Goal: Task Accomplishment & Management: Complete application form

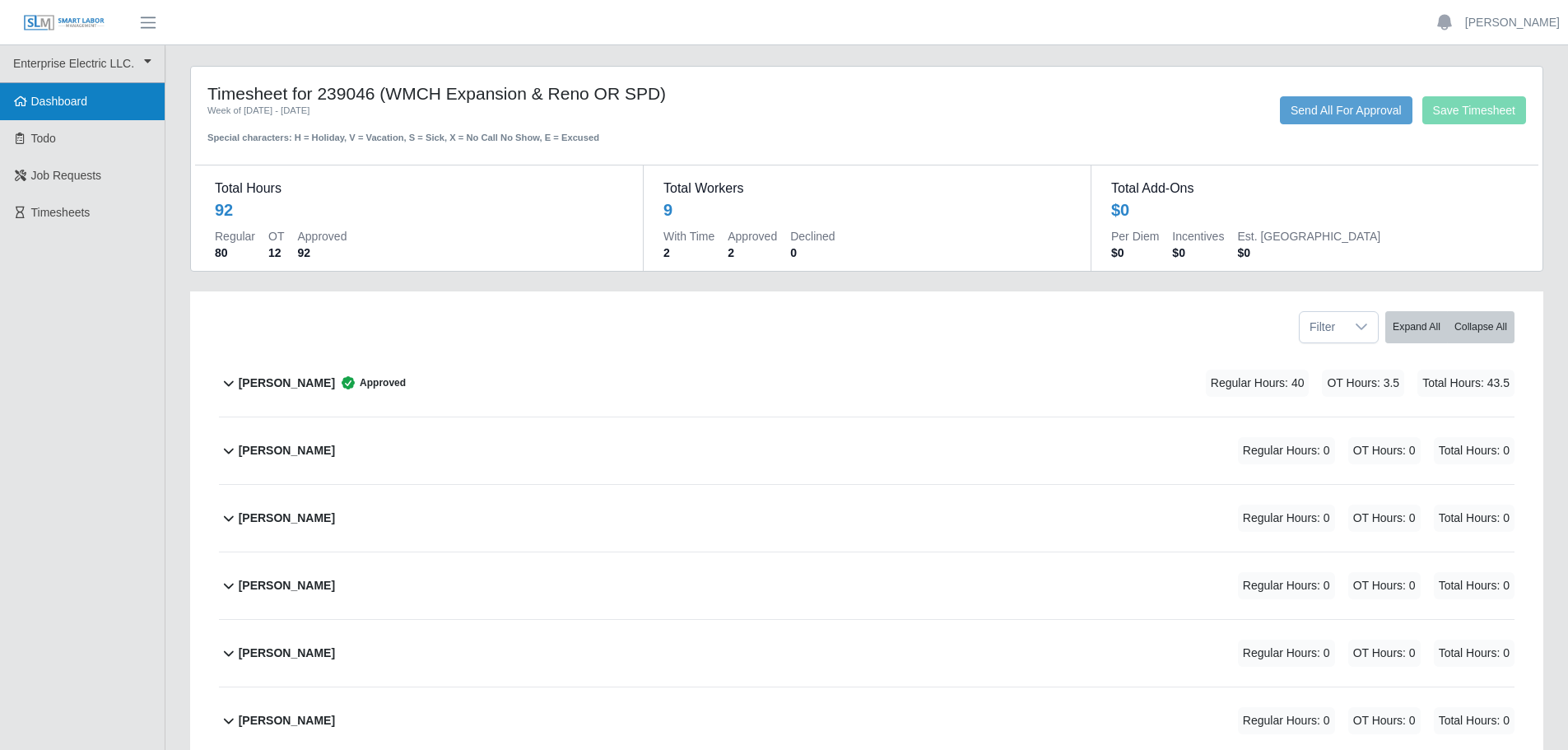
click at [73, 108] on span "Dashboard" at bounding box center [60, 101] width 57 height 13
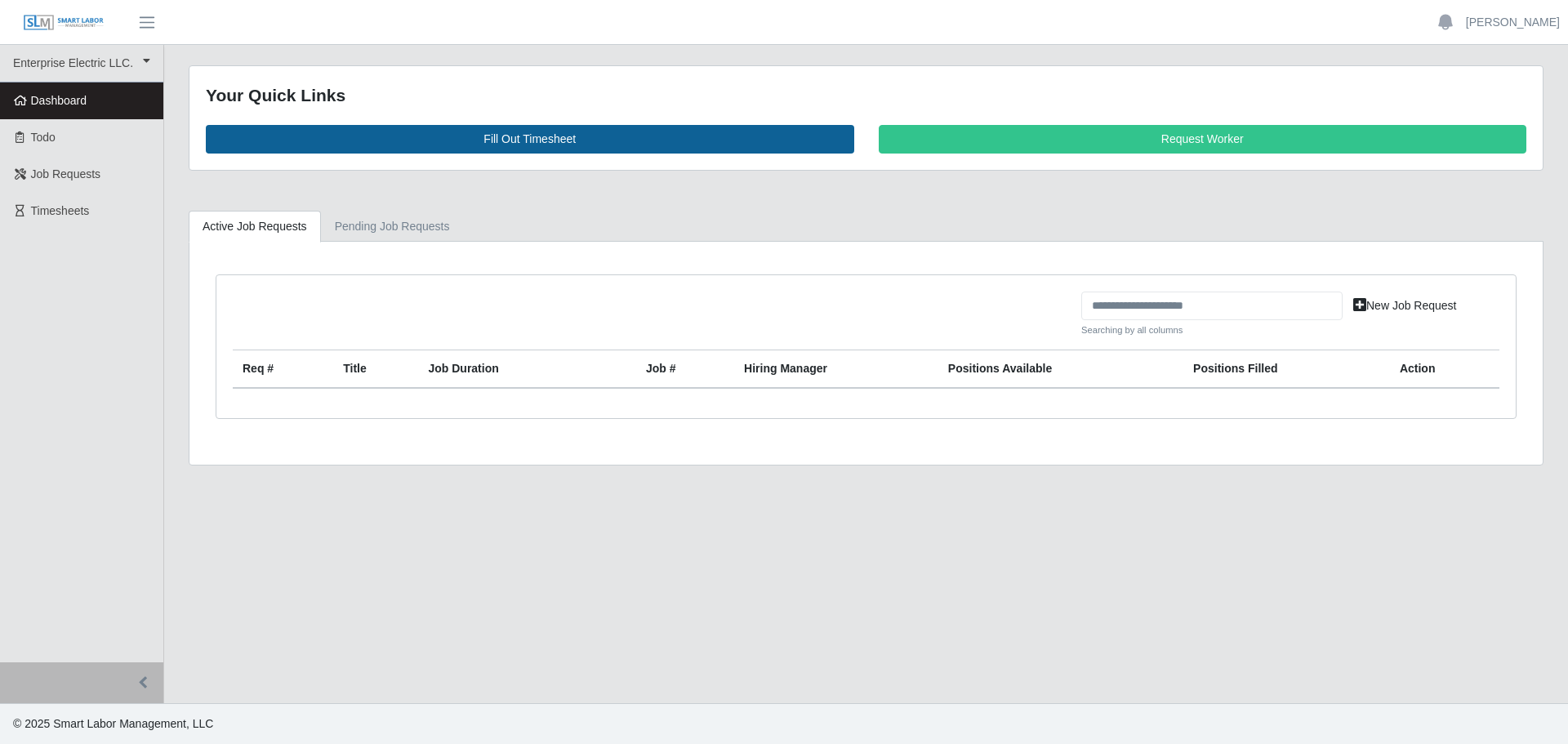
click at [533, 134] on link "Fill Out Timesheet" at bounding box center [529, 139] width 648 height 28
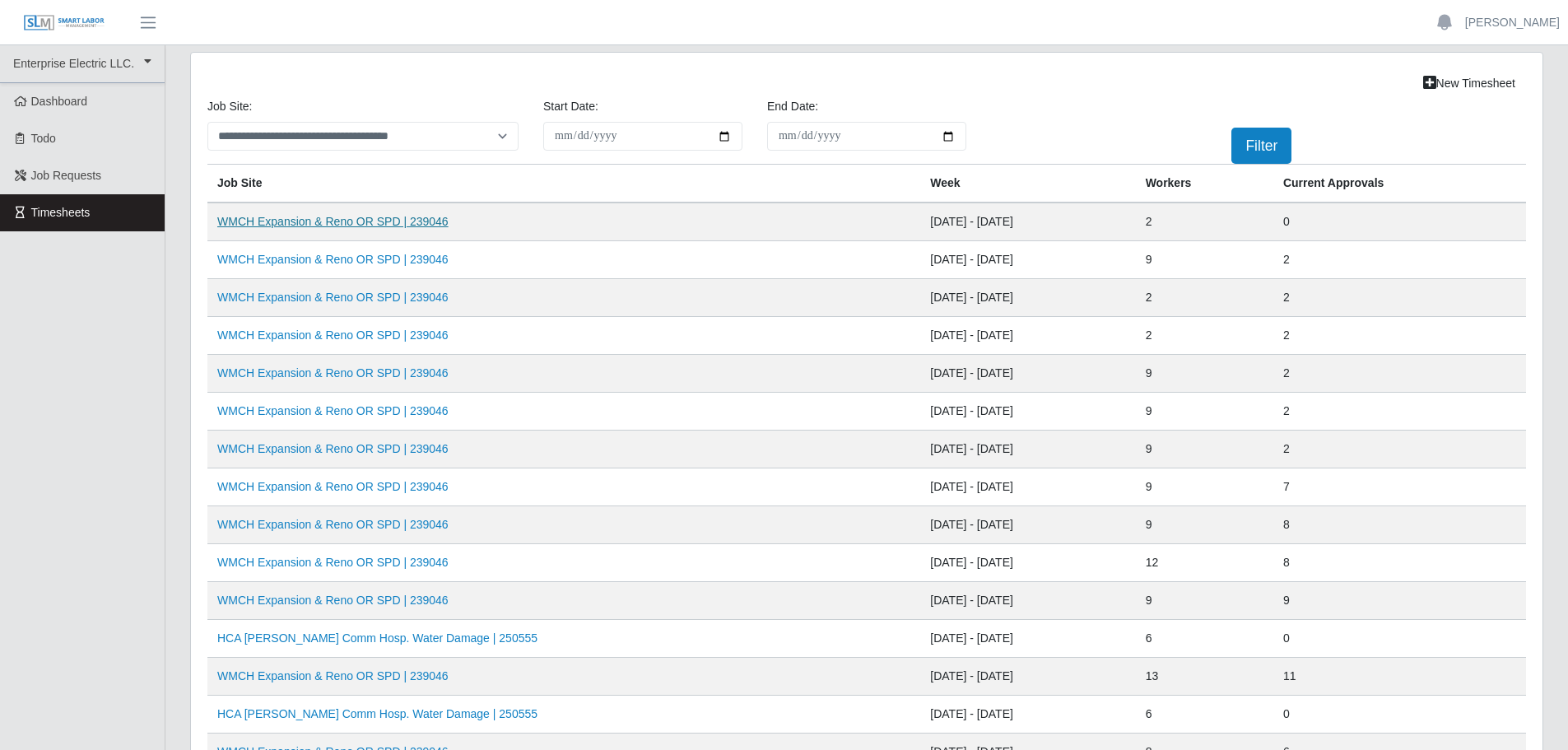
click at [281, 225] on link "WMCH Expansion & Reno OR SPD | 239046" at bounding box center [332, 221] width 231 height 13
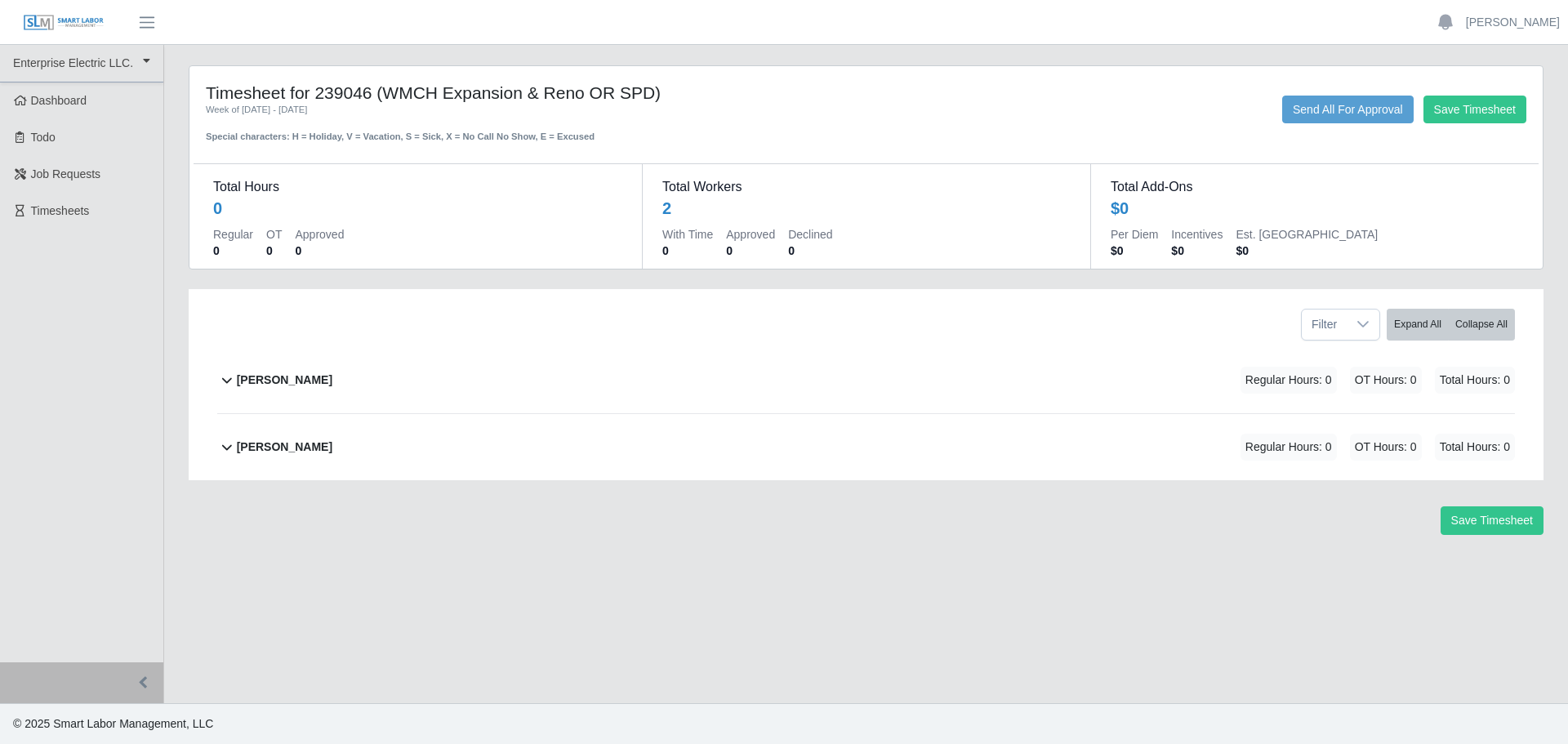
click at [313, 378] on b "[PERSON_NAME]" at bounding box center [285, 380] width 96 height 17
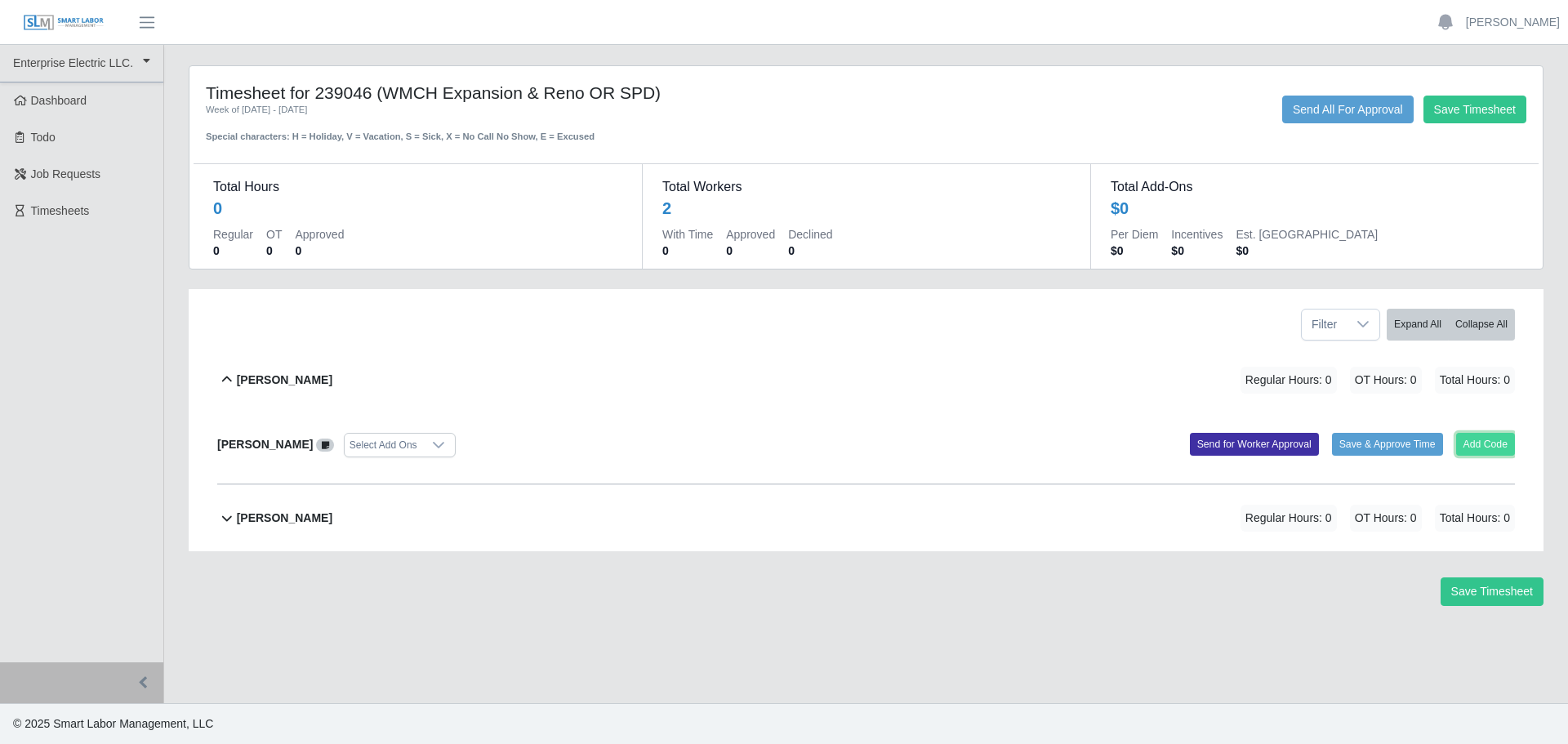
click at [1495, 442] on button "Add Code" at bounding box center [1486, 444] width 59 height 23
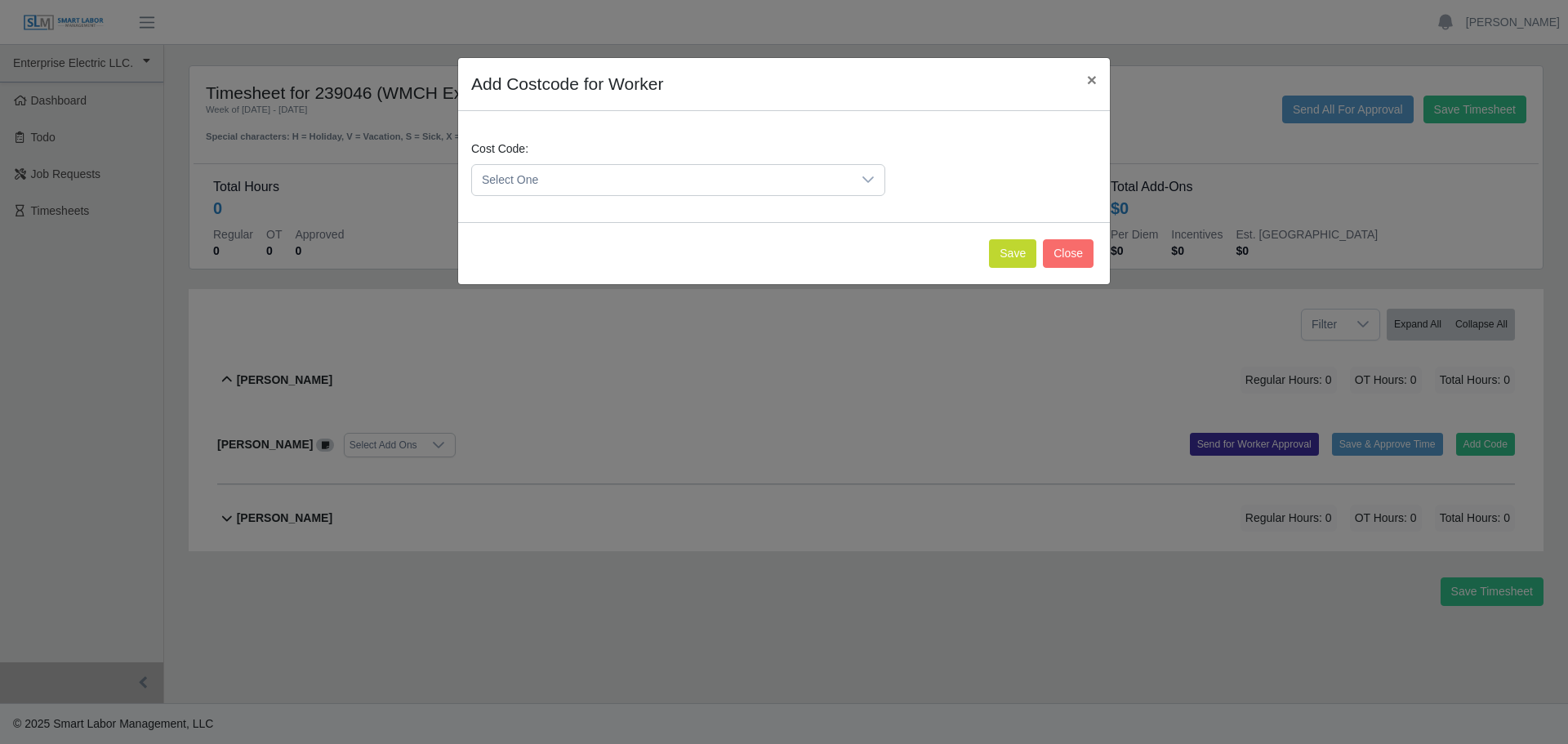
click at [748, 184] on span "Select One" at bounding box center [662, 180] width 380 height 30
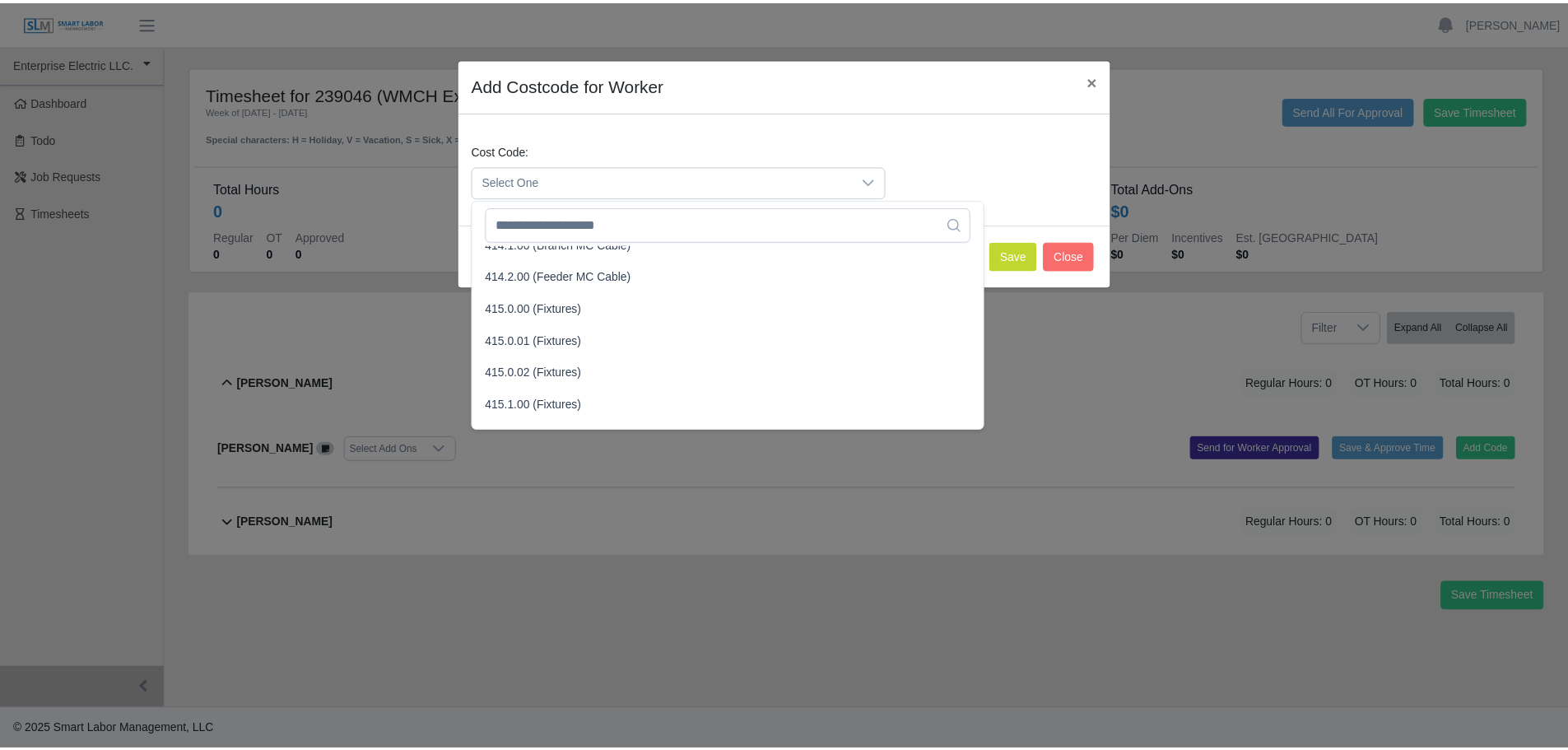
scroll to position [412, 0]
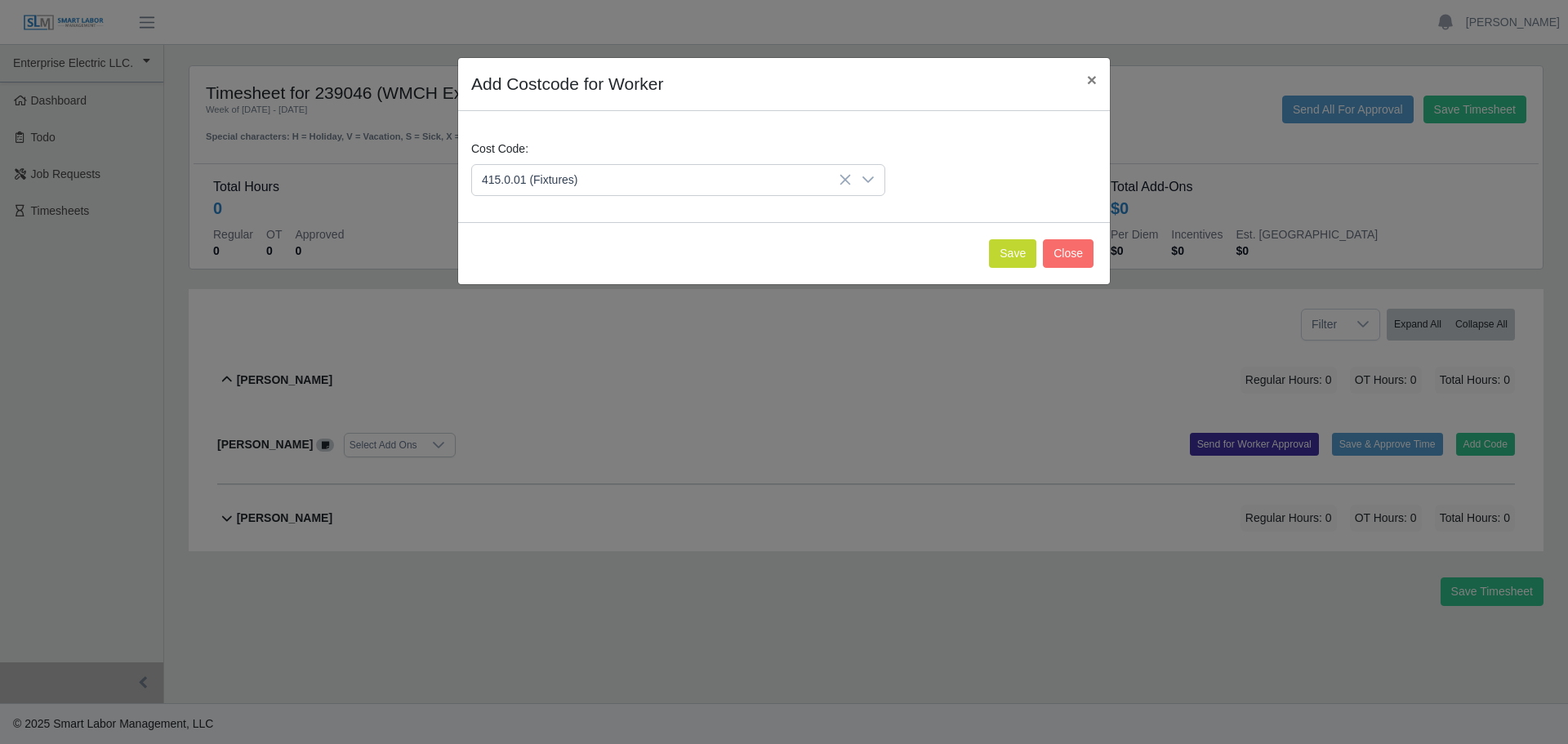
click at [551, 332] on span "415.0.01 (Fixtures)" at bounding box center [533, 330] width 97 height 17
click at [1023, 262] on button "Save" at bounding box center [1012, 254] width 47 height 28
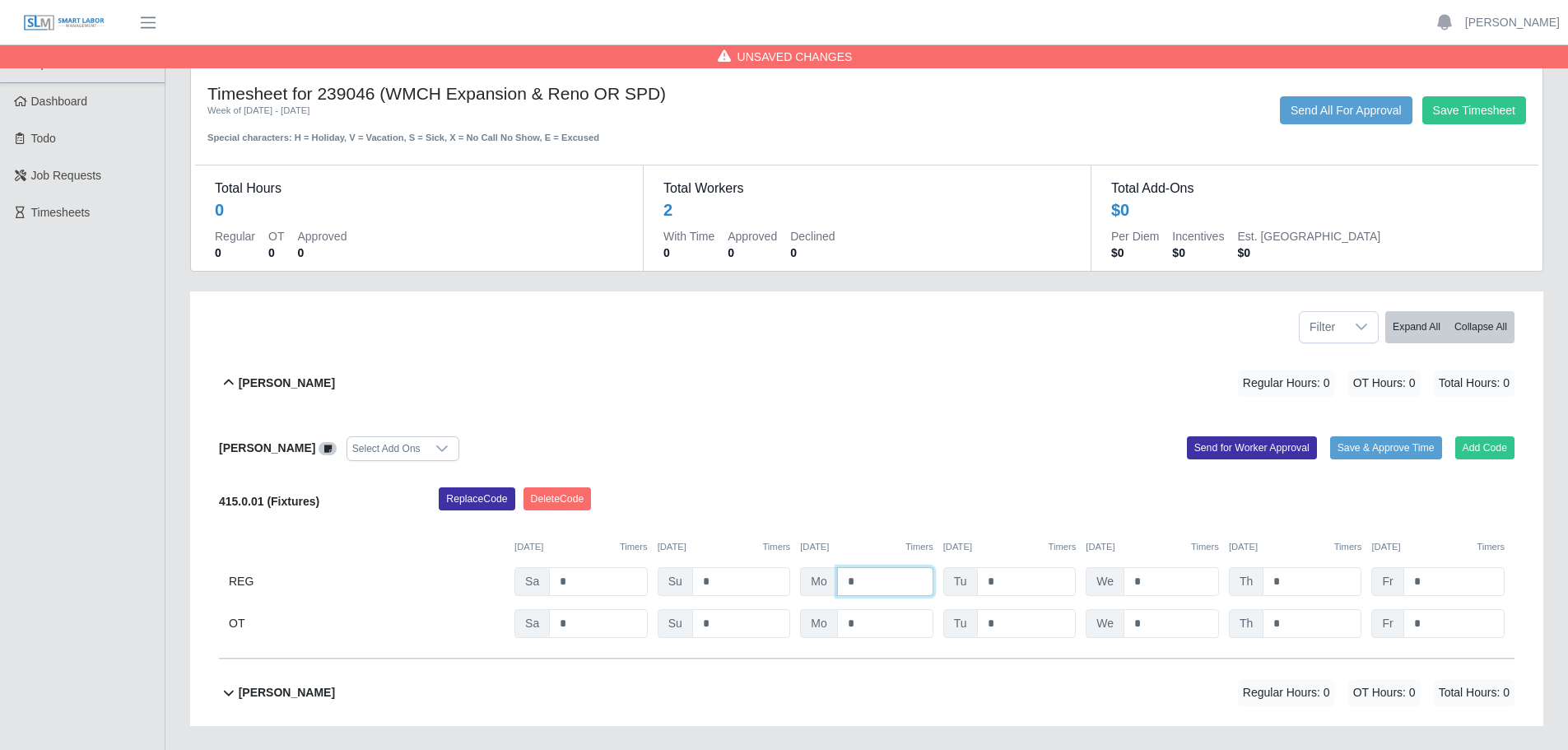
drag, startPoint x: 853, startPoint y: 578, endPoint x: 834, endPoint y: 578, distance: 19.0
click at [834, 578] on div "Mo *" at bounding box center [866, 582] width 133 height 29
type input "*"
drag, startPoint x: 1005, startPoint y: 582, endPoint x: 961, endPoint y: 584, distance: 44.0
click at [961, 584] on div "Tu *" at bounding box center [1010, 582] width 133 height 29
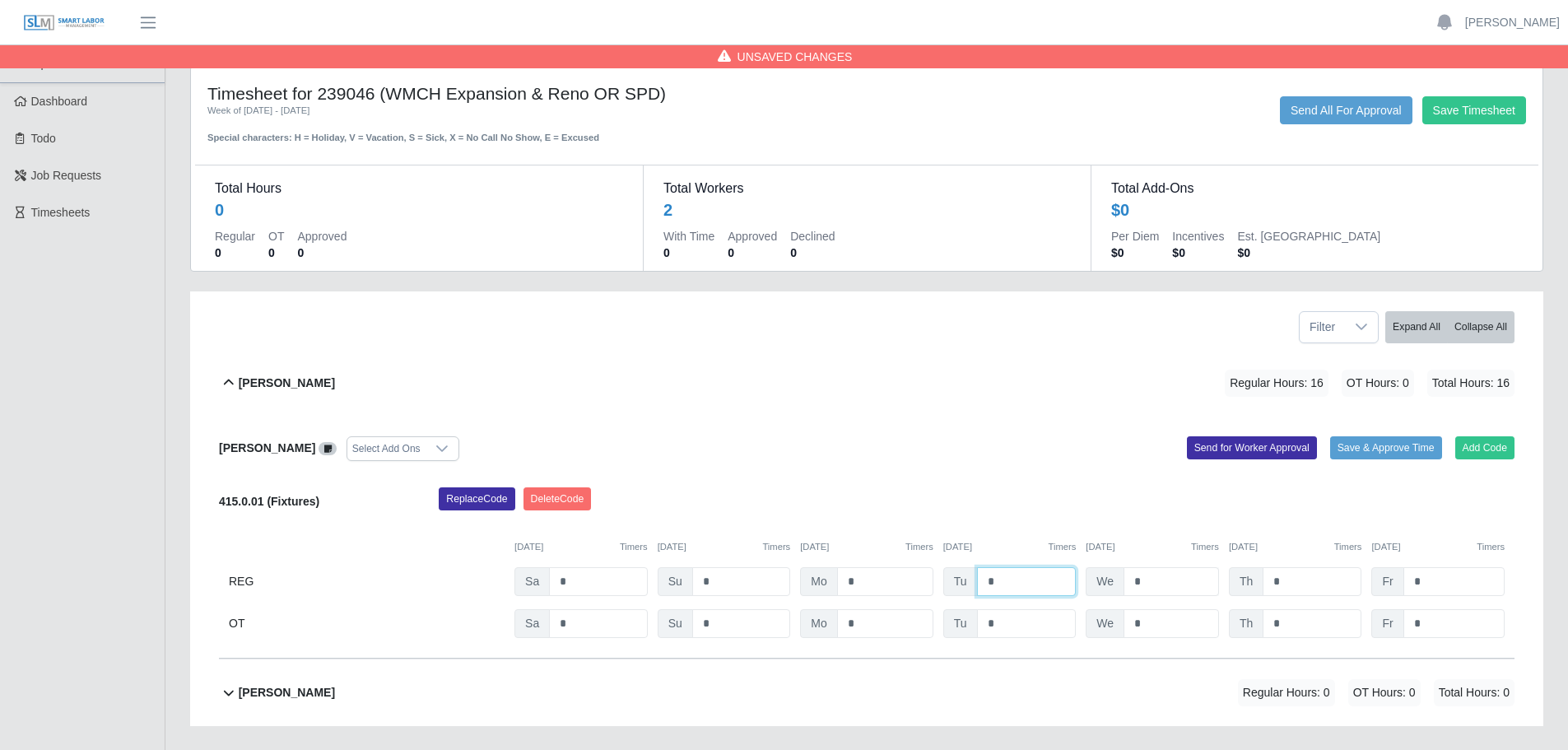
type input "*"
drag, startPoint x: 1172, startPoint y: 579, endPoint x: 1114, endPoint y: 579, distance: 58.0
click at [1114, 579] on div "We *" at bounding box center [1152, 582] width 133 height 29
type input "*"
drag, startPoint x: 1283, startPoint y: 583, endPoint x: 1245, endPoint y: 578, distance: 38.3
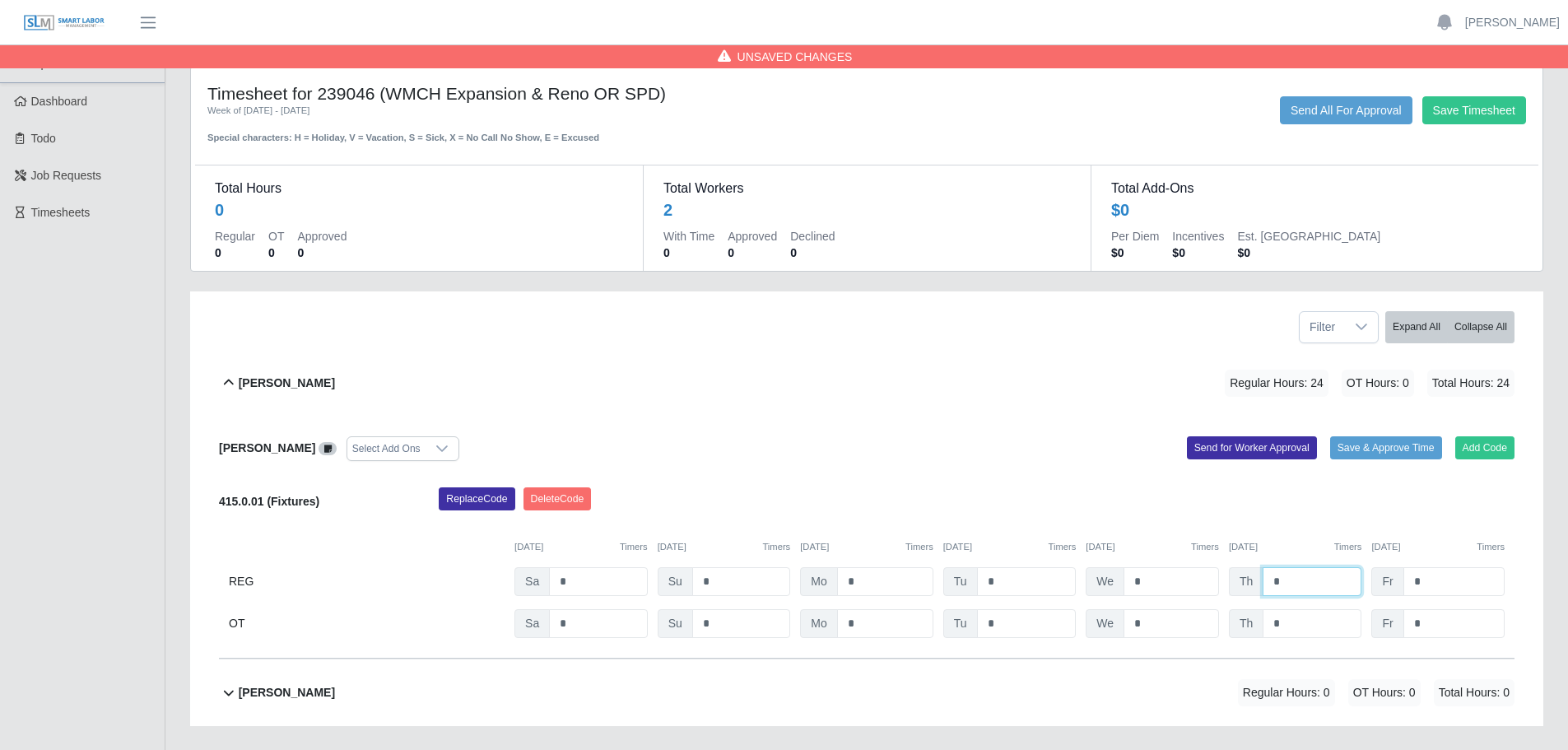
click at [1245, 578] on div "Th *" at bounding box center [1295, 582] width 133 height 29
type input "*"
drag, startPoint x: 1429, startPoint y: 578, endPoint x: 1377, endPoint y: 578, distance: 52.0
click at [1377, 578] on div "Fr *" at bounding box center [1438, 582] width 133 height 29
type input "*"
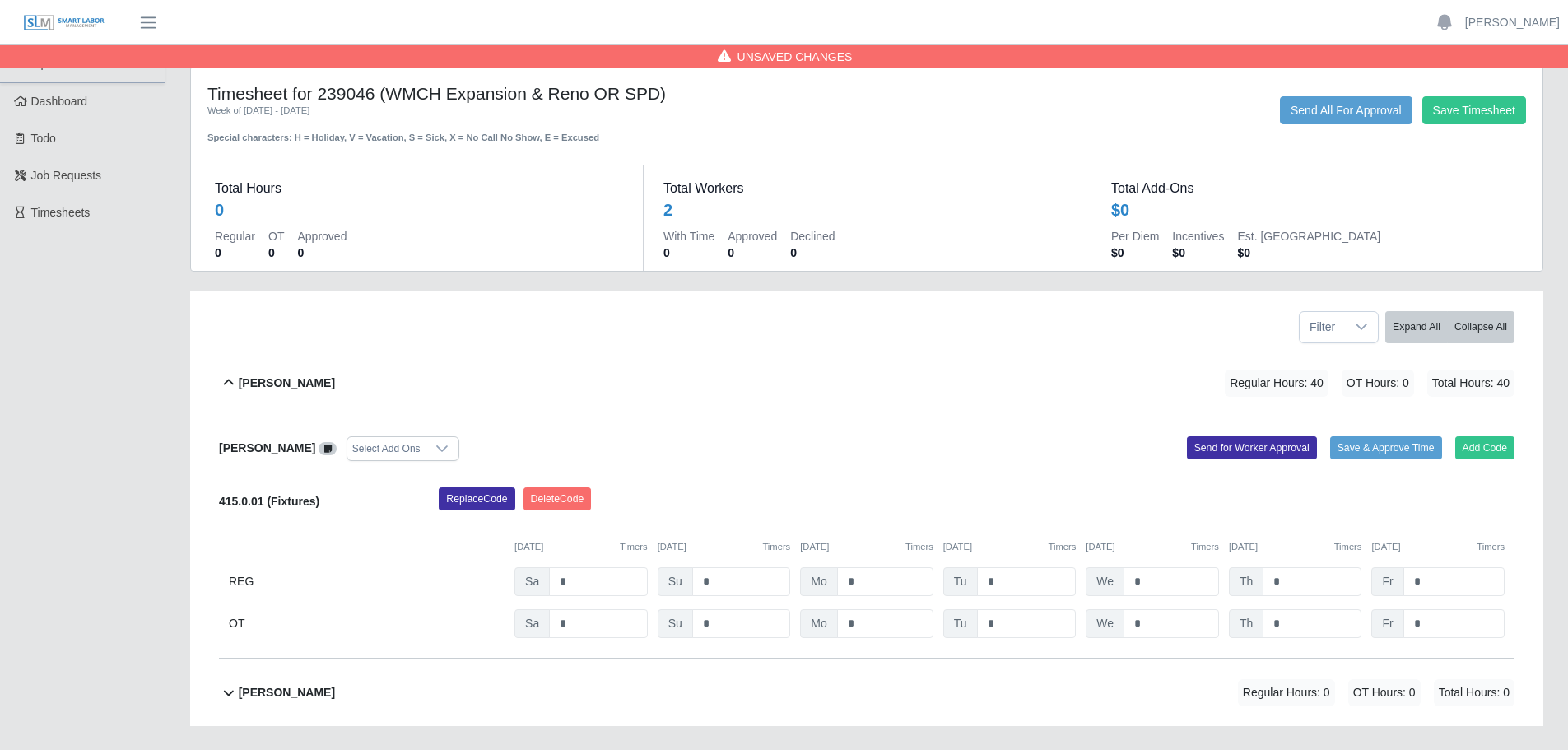
click at [1062, 481] on div "Casey Shoemaker Select Add Ons Add Code Save & Approve Time Send for Worker App…" at bounding box center [867, 537] width 1295 height 242
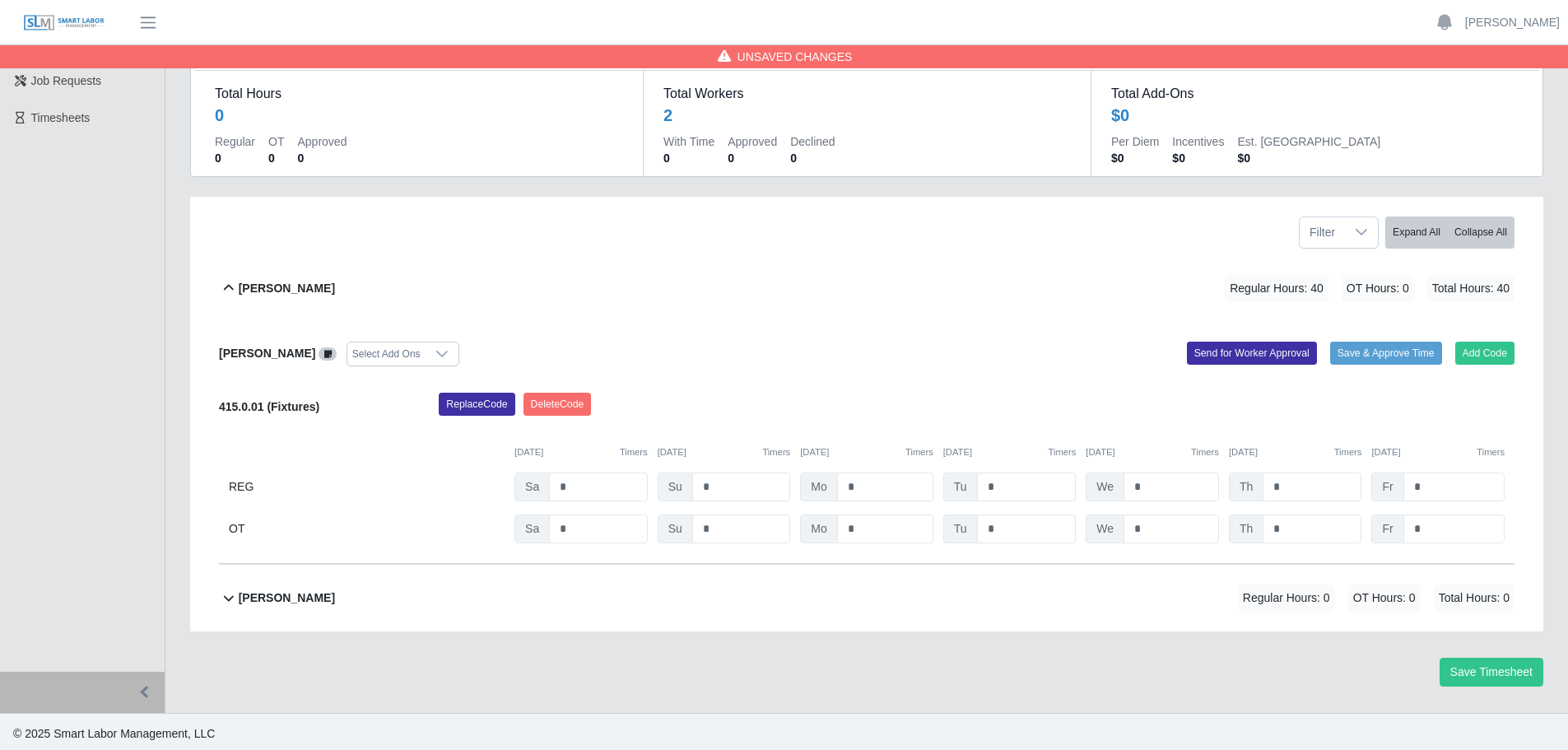
scroll to position [99, 0]
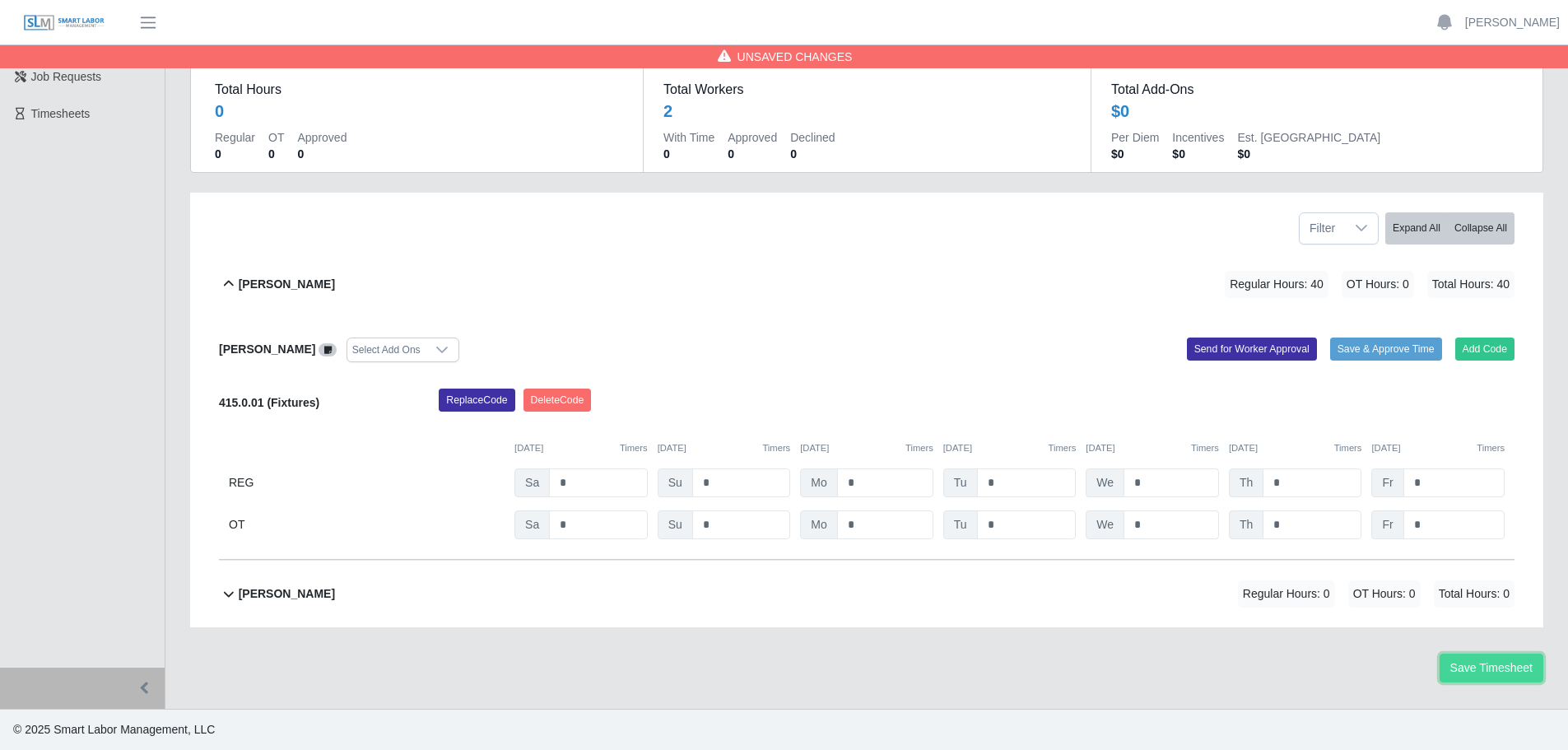
click at [1489, 655] on button "Save Timesheet" at bounding box center [1491, 668] width 104 height 29
